Goal: Find specific page/section: Find specific page/section

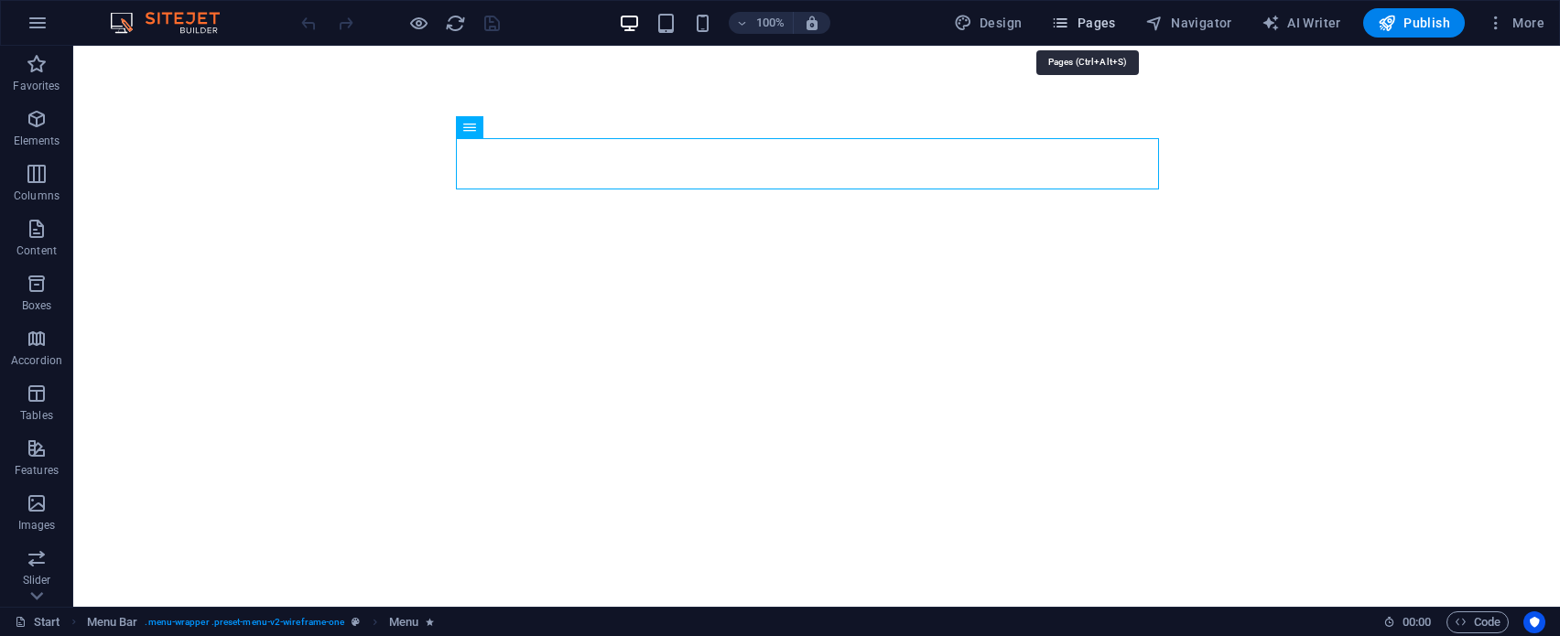
click at [1015, 11] on button "Pages" at bounding box center [1083, 22] width 79 height 29
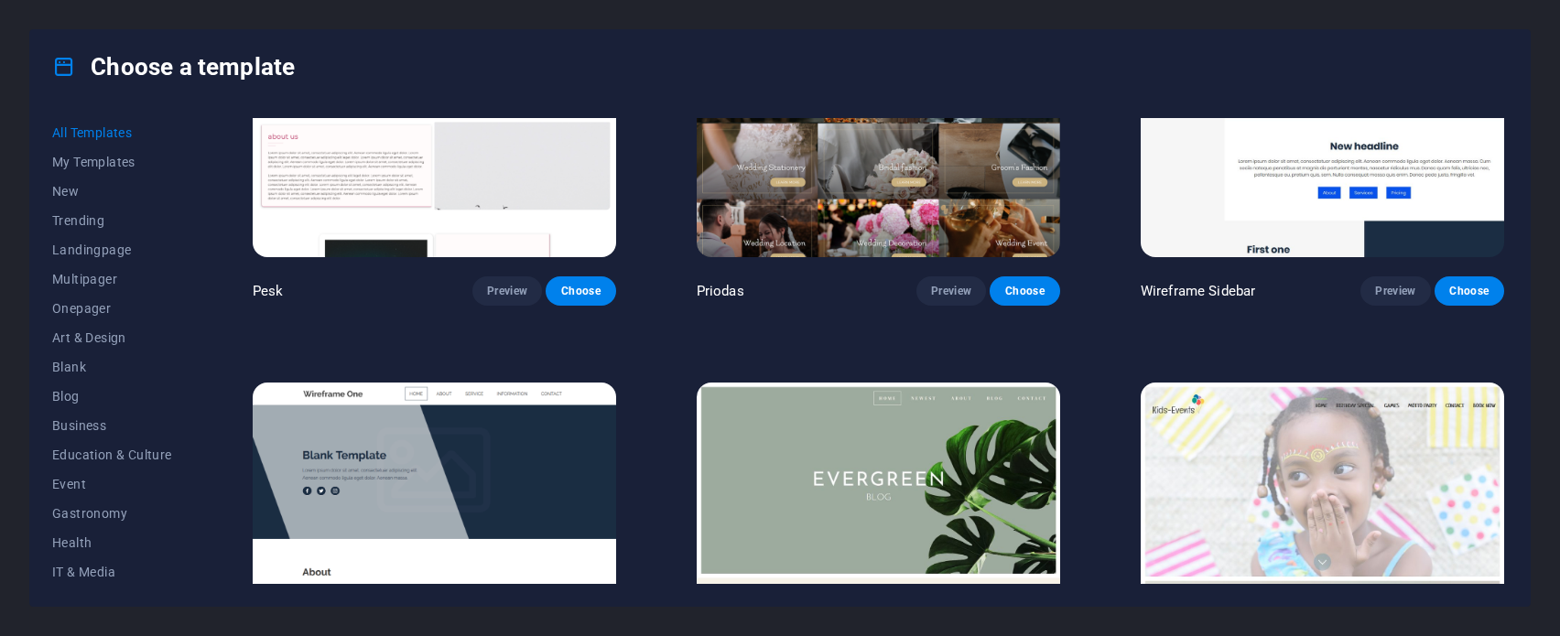
scroll to position [8688, 0]
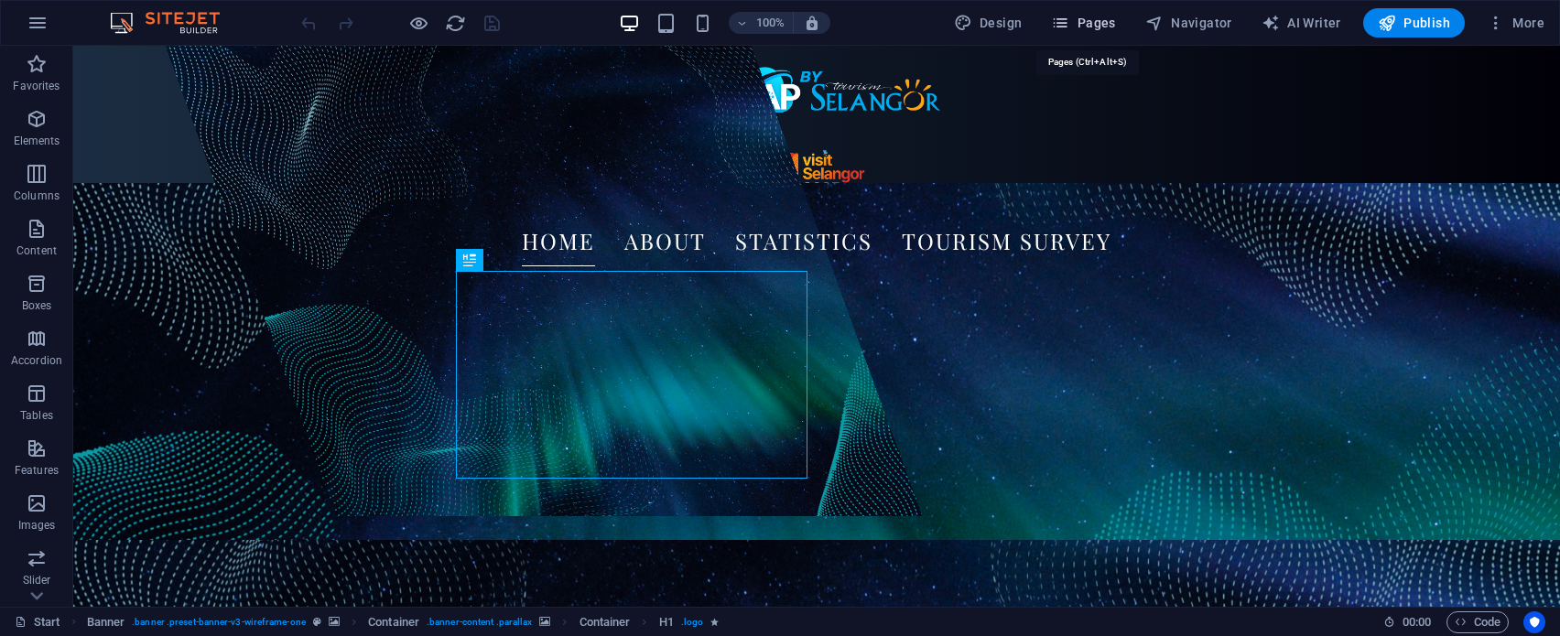
click at [1110, 18] on span "Pages" at bounding box center [1083, 23] width 64 height 18
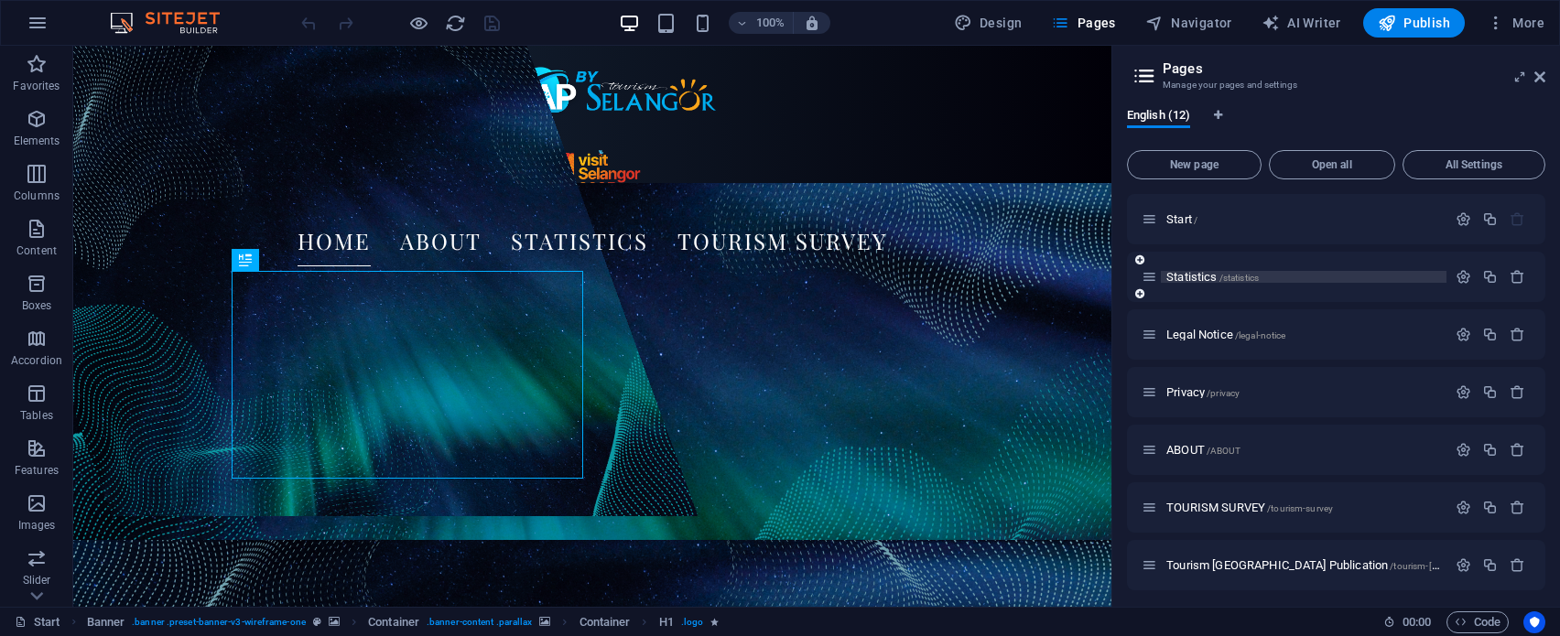
click at [1312, 281] on p "Statistics /statistics" at bounding box center [1304, 277] width 275 height 12
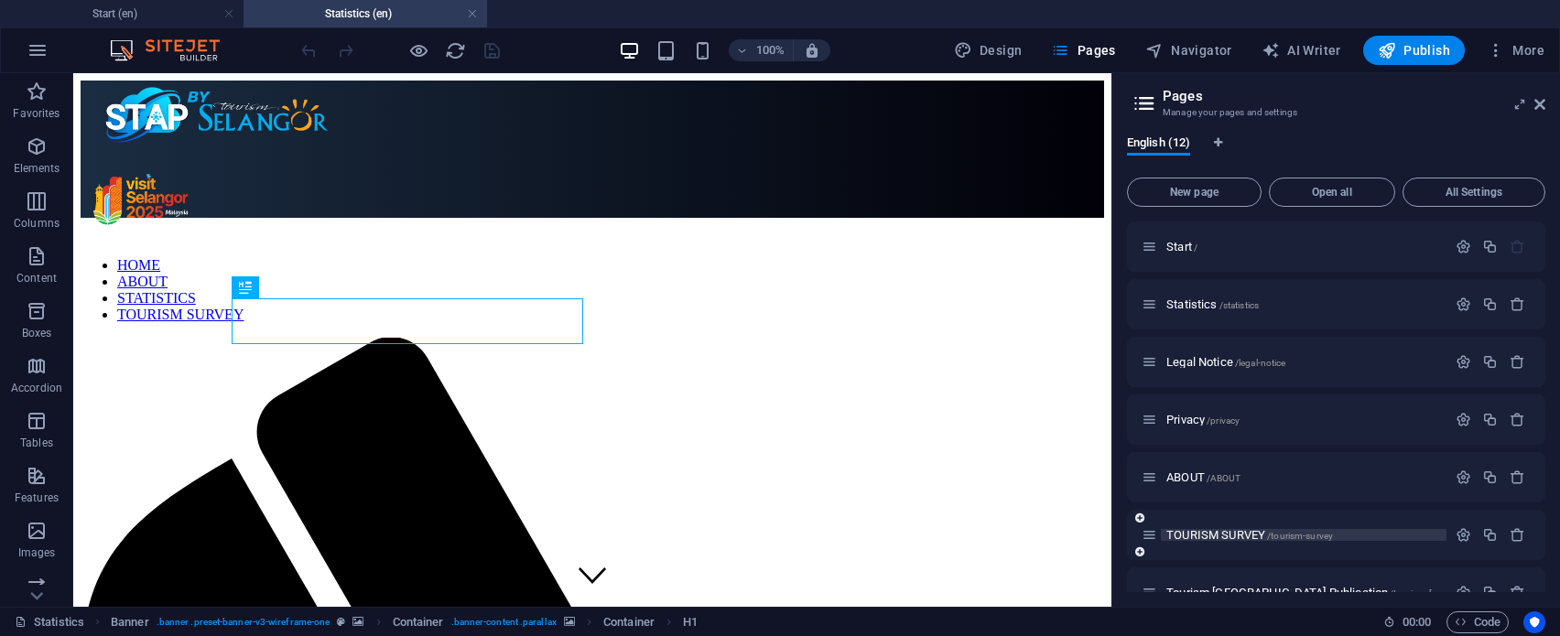
click at [1256, 535] on span "TOURISM SURVEY /tourism-survey" at bounding box center [1250, 535] width 167 height 14
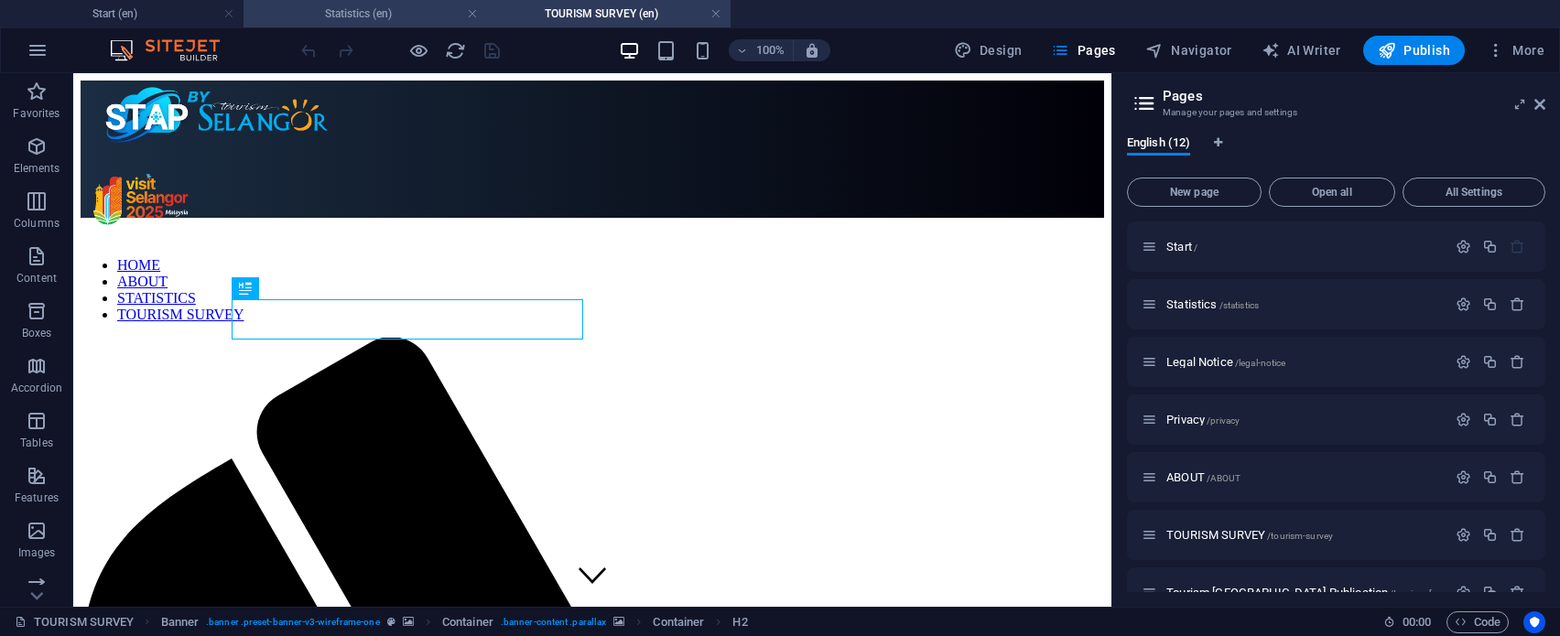
click at [366, 12] on h4 "Statistics (en)" at bounding box center [366, 14] width 244 height 20
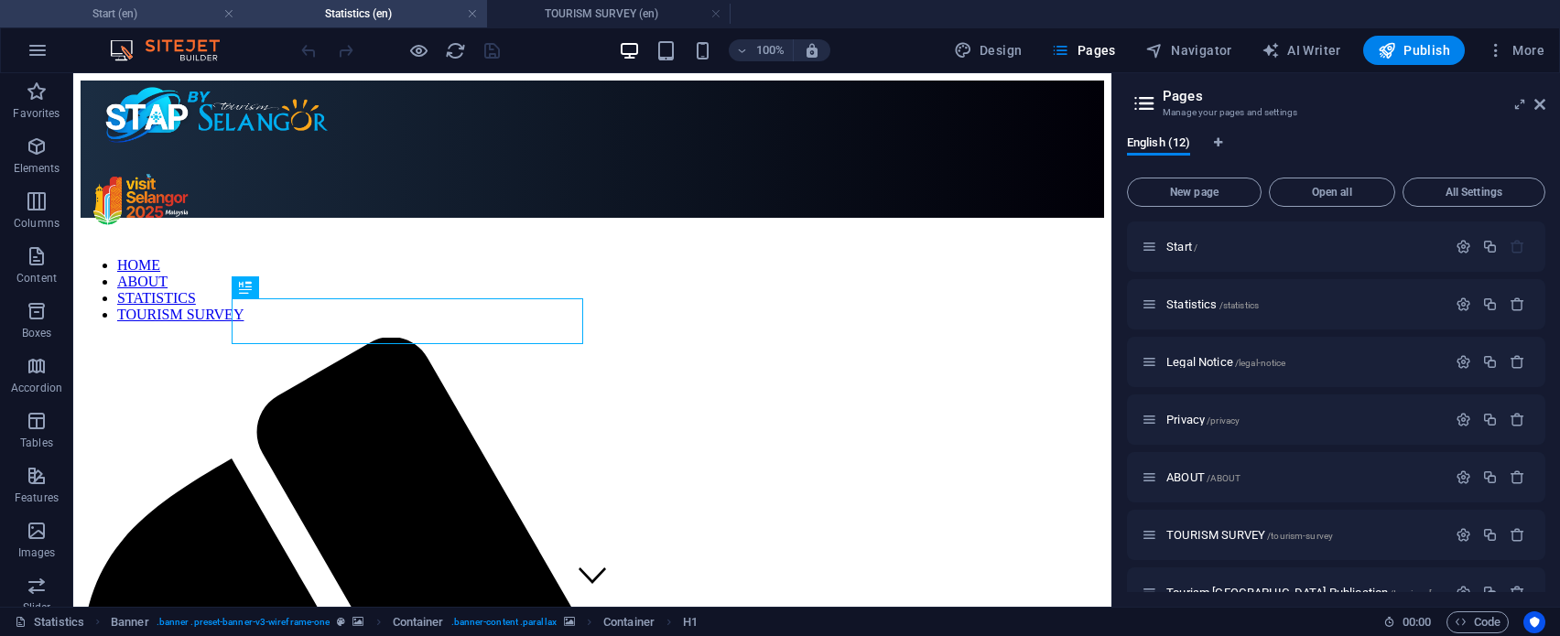
click at [153, 16] on h4 "Start (en)" at bounding box center [122, 14] width 244 height 20
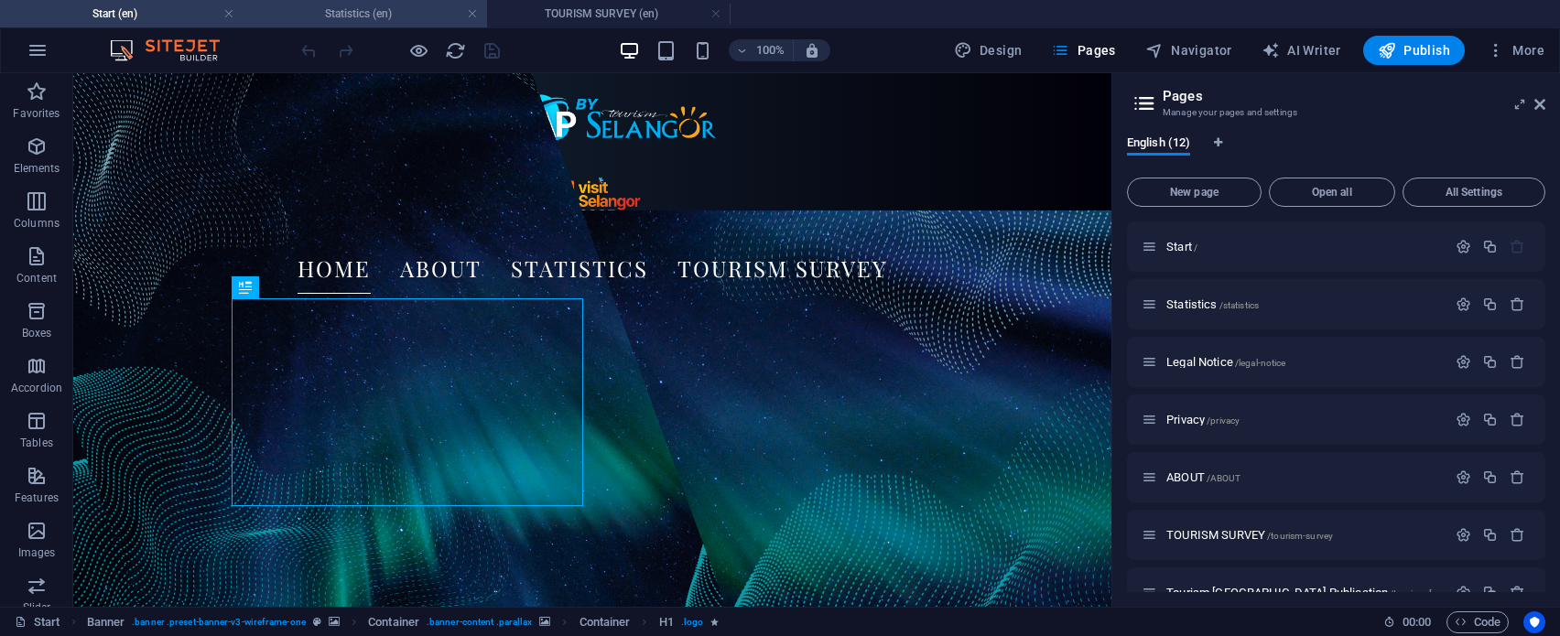
click at [337, 20] on h4 "Statistics (en)" at bounding box center [366, 14] width 244 height 20
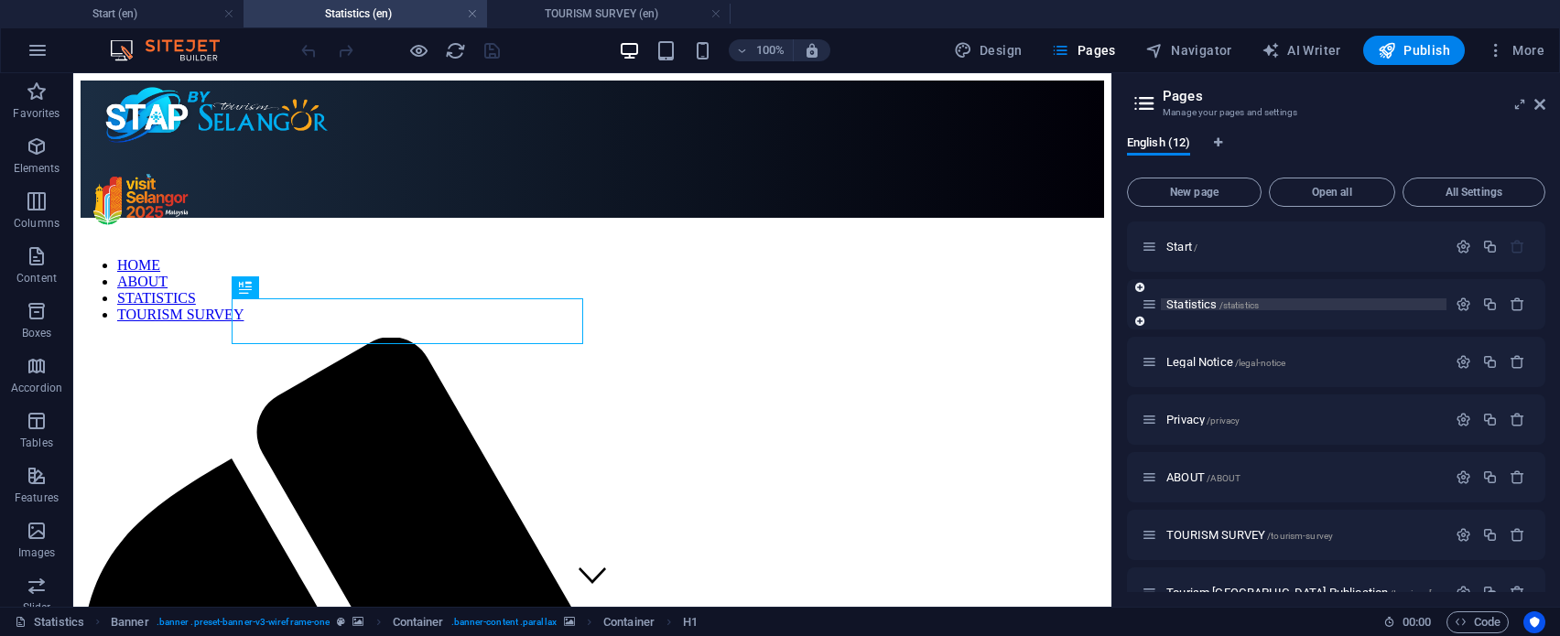
click at [1251, 302] on span "/statistics" at bounding box center [1240, 305] width 40 height 10
click at [1270, 302] on p "Statistics /statistics" at bounding box center [1304, 305] width 275 height 12
click at [1213, 473] on span "/ABOUT" at bounding box center [1224, 478] width 34 height 10
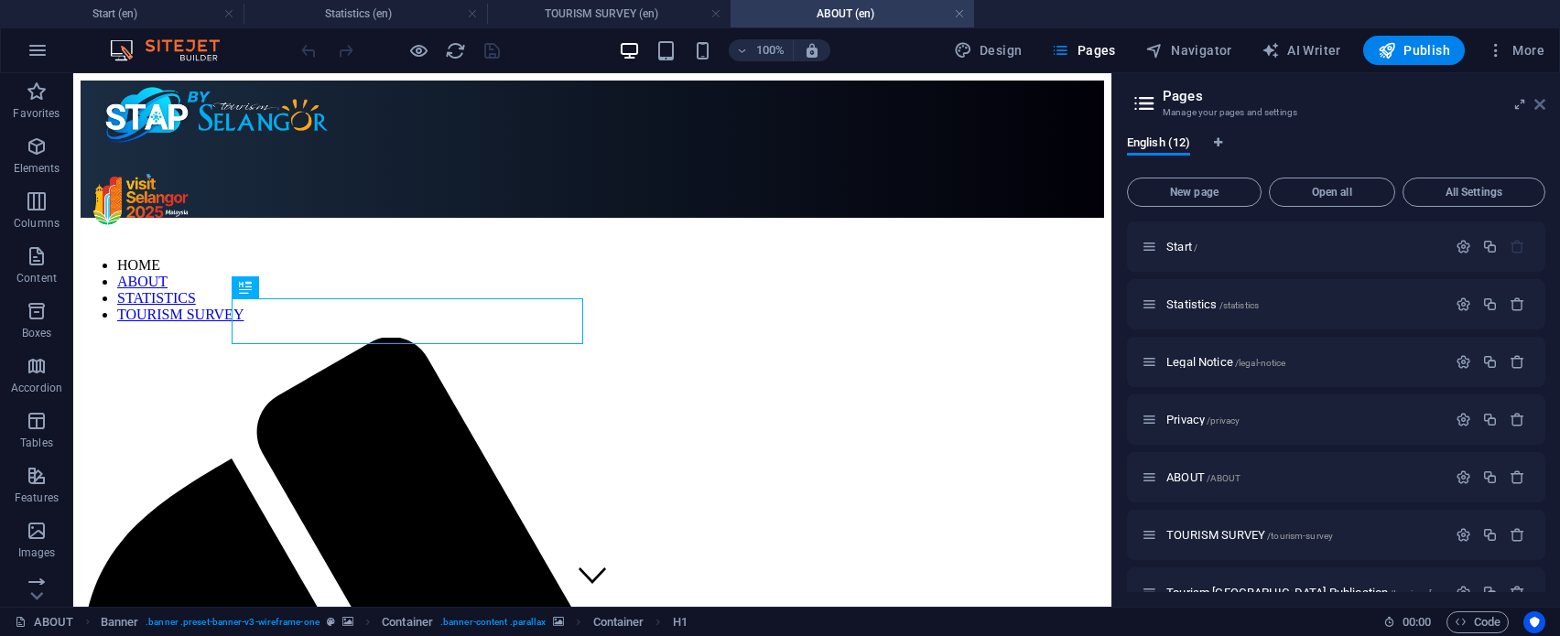
click at [1538, 99] on icon at bounding box center [1540, 104] width 11 height 15
